Goal: Task Accomplishment & Management: Use online tool/utility

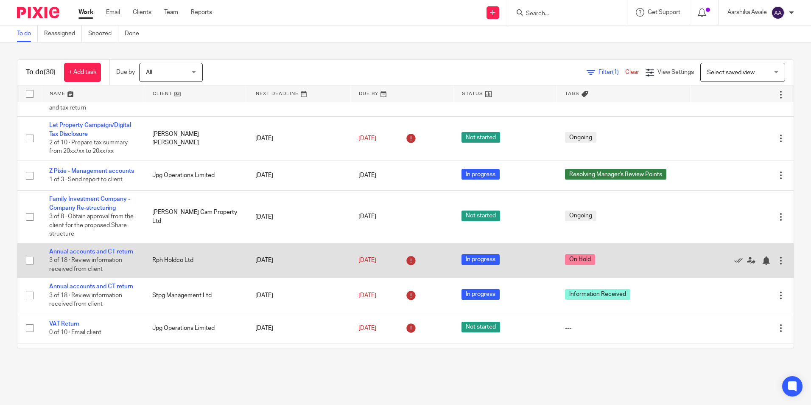
scroll to position [42, 0]
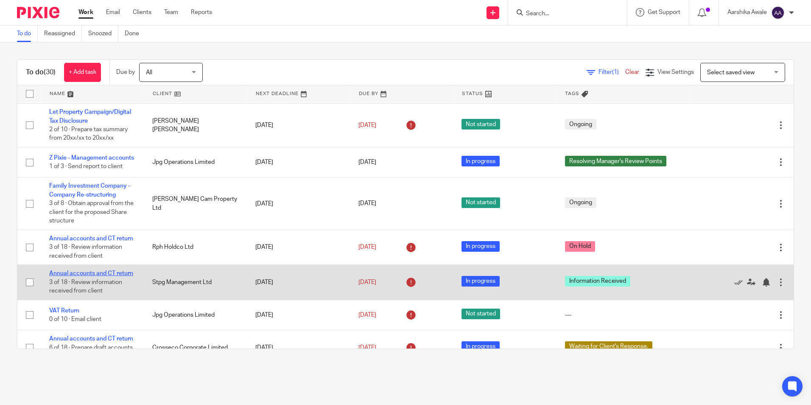
click at [65, 276] on link "Annual accounts and CT return" at bounding box center [91, 273] width 84 height 6
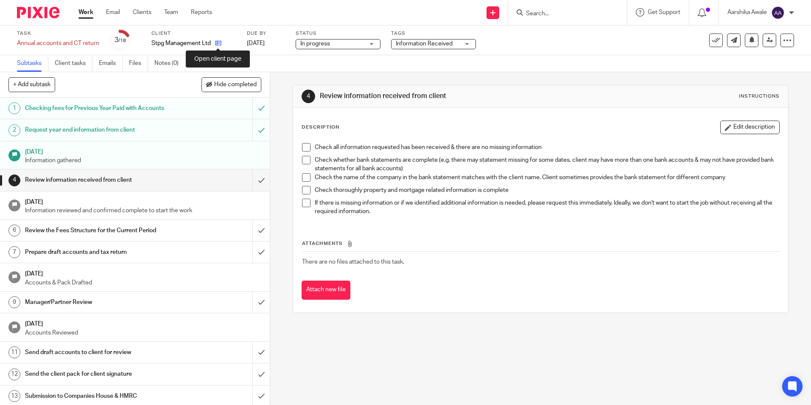
click at [216, 41] on icon at bounding box center [218, 43] width 6 height 6
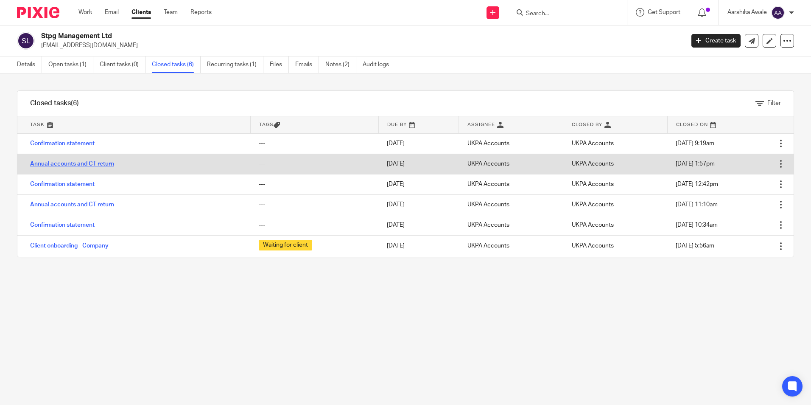
drag, startPoint x: 0, startPoint y: 0, endPoint x: 87, endPoint y: 164, distance: 186.0
click at [87, 164] on link "Annual accounts and CT return" at bounding box center [72, 164] width 84 height 6
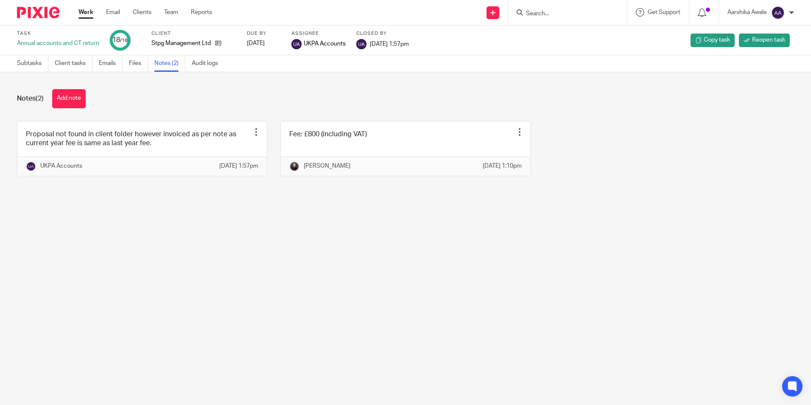
click at [229, 101] on div "Notes (2) Add note" at bounding box center [405, 98] width 777 height 19
